Goal: Transaction & Acquisition: Purchase product/service

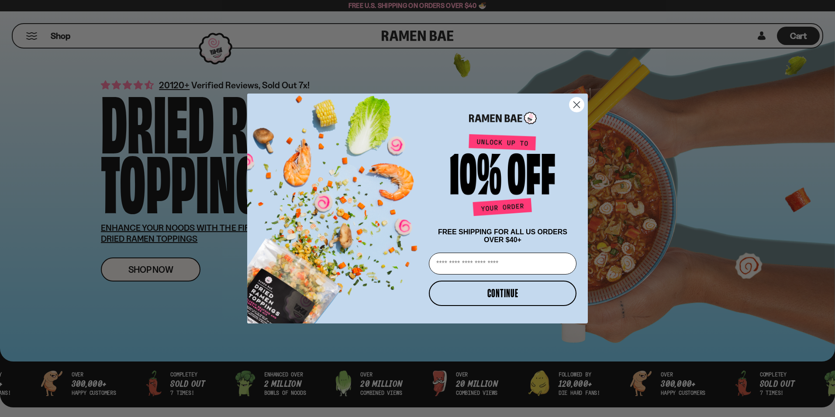
click at [577, 105] on circle "Close dialog" at bounding box center [577, 104] width 14 height 14
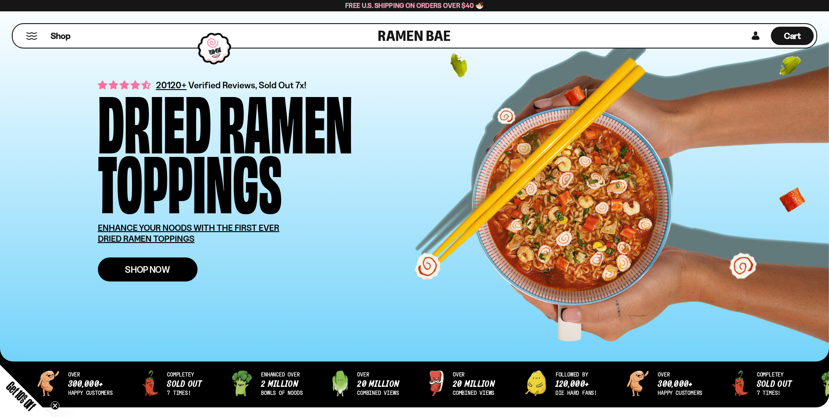
click at [150, 263] on link "Shop Now" at bounding box center [148, 269] width 100 height 24
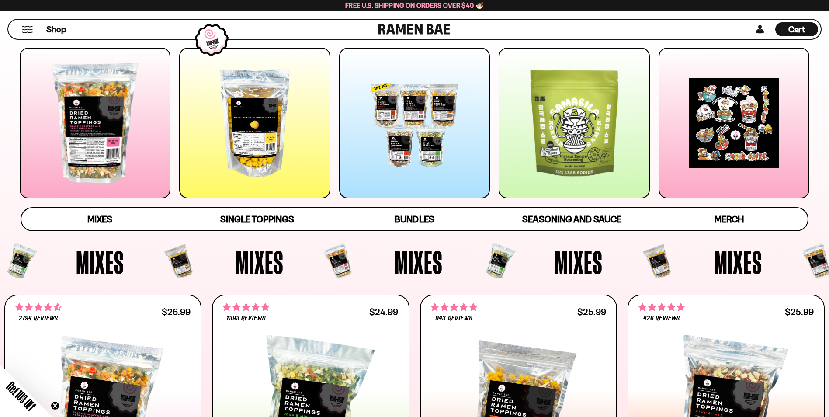
scroll to position [131, 0]
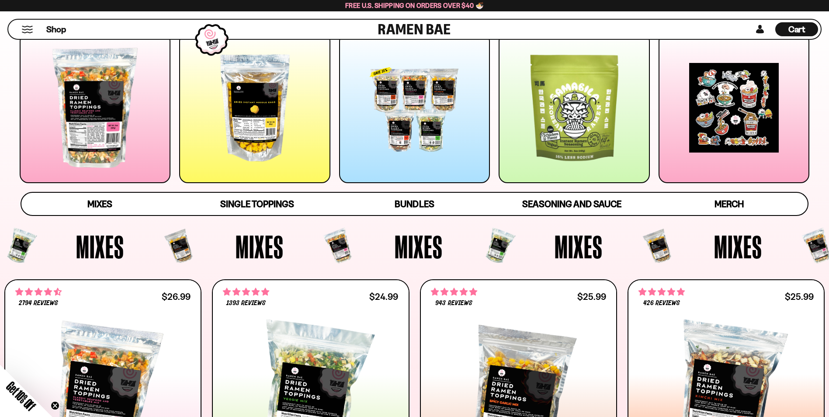
drag, startPoint x: 118, startPoint y: 246, endPoint x: 108, endPoint y: 233, distance: 16.4
click at [118, 245] on span "Mixes" at bounding box center [100, 246] width 48 height 32
click at [93, 191] on div at bounding box center [414, 111] width 811 height 159
click at [90, 201] on span "Mixes" at bounding box center [99, 204] width 25 height 12
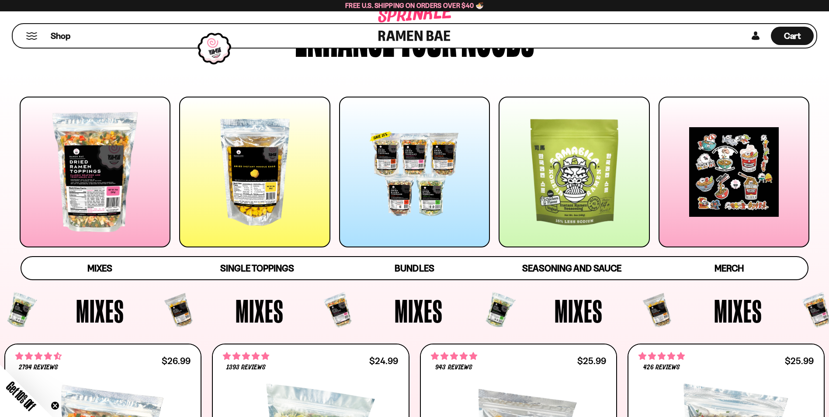
scroll to position [0, 0]
